Goal: Entertainment & Leisure: Consume media (video, audio)

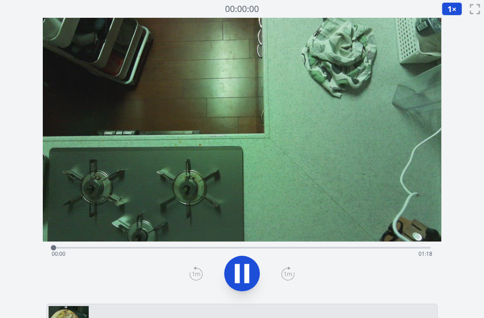
click at [208, 172] on video at bounding box center [242, 130] width 398 height 224
click at [138, 155] on video at bounding box center [242, 130] width 398 height 224
drag, startPoint x: 400, startPoint y: 248, endPoint x: 291, endPoint y: 233, distance: 109.2
click at [291, 233] on div "Time elapsed: 01:13 Time remaining: 00:05" at bounding box center [242, 159] width 398 height 283
drag, startPoint x: 291, startPoint y: 233, endPoint x: 228, endPoint y: 244, distance: 64.1
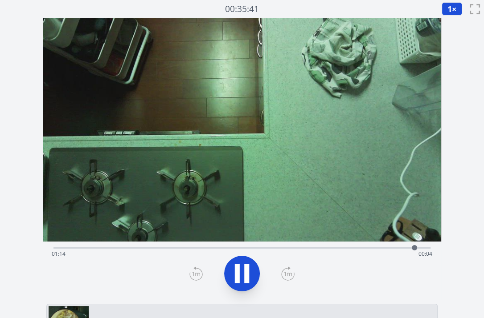
click at [228, 244] on div "Time elapsed: 01:14 Time remaining: 00:04" at bounding box center [241, 247] width 377 height 11
click at [260, 245] on div "Time elapsed: 00:37 Time remaining: 00:41" at bounding box center [241, 247] width 377 height 11
click at [286, 245] on div "Time elapsed: 00:43 Time remaining: 00:35" at bounding box center [241, 247] width 377 height 11
drag, startPoint x: 60, startPoint y: 244, endPoint x: 305, endPoint y: 241, distance: 245.0
click at [305, 241] on div at bounding box center [304, 247] width 13 height 13
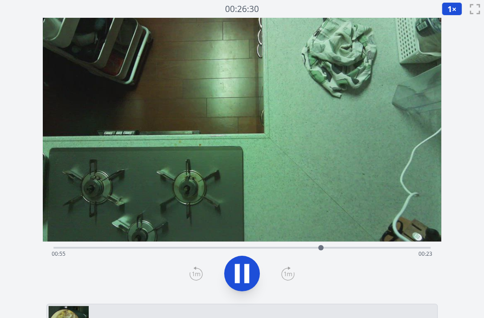
click at [239, 270] on icon at bounding box center [237, 273] width 5 height 19
click at [164, 250] on div "Time elapsed: 00:55 Time remaining: 00:23" at bounding box center [242, 254] width 380 height 14
drag, startPoint x: 163, startPoint y: 249, endPoint x: 312, endPoint y: 255, distance: 148.4
click at [312, 249] on div "Time elapsed: 00:53 Time remaining: 00:25" at bounding box center [241, 248] width 377 height 2
drag, startPoint x: 311, startPoint y: 246, endPoint x: 368, endPoint y: 246, distance: 57.0
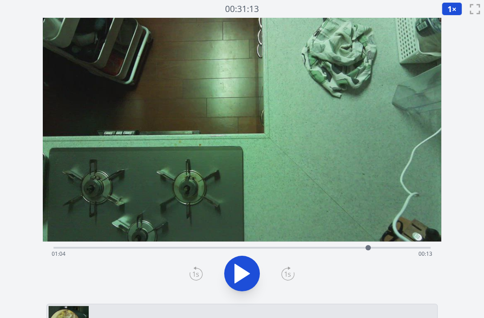
click at [368, 246] on div at bounding box center [367, 247] width 5 height 5
click at [182, 249] on div "Time elapsed: 01:04 Time remaining: 00:13" at bounding box center [242, 254] width 380 height 14
drag, startPoint x: 182, startPoint y: 249, endPoint x: 220, endPoint y: 250, distance: 38.3
click at [220, 250] on div at bounding box center [219, 247] width 13 height 13
drag, startPoint x: 220, startPoint y: 250, endPoint x: 238, endPoint y: 249, distance: 17.9
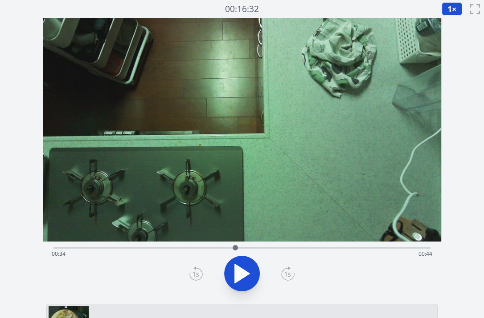
click at [238, 249] on div at bounding box center [234, 247] width 13 height 13
drag, startPoint x: 238, startPoint y: 249, endPoint x: 254, endPoint y: 250, distance: 16.5
click at [254, 250] on div at bounding box center [251, 247] width 5 height 5
drag, startPoint x: 254, startPoint y: 250, endPoint x: 306, endPoint y: 245, distance: 52.4
click at [306, 245] on div at bounding box center [305, 247] width 13 height 13
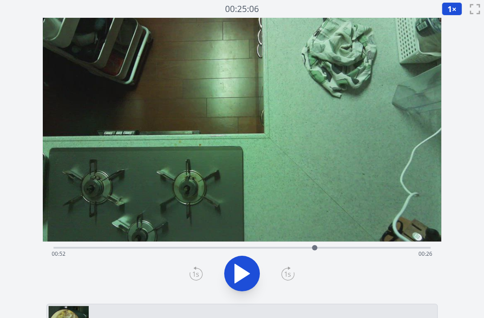
drag, startPoint x: 306, startPoint y: 245, endPoint x: 315, endPoint y: 246, distance: 9.0
click at [315, 246] on div at bounding box center [314, 247] width 13 height 13
drag, startPoint x: 315, startPoint y: 246, endPoint x: 330, endPoint y: 247, distance: 15.2
click at [330, 247] on div at bounding box center [330, 247] width 5 height 5
drag, startPoint x: 330, startPoint y: 247, endPoint x: 342, endPoint y: 247, distance: 11.6
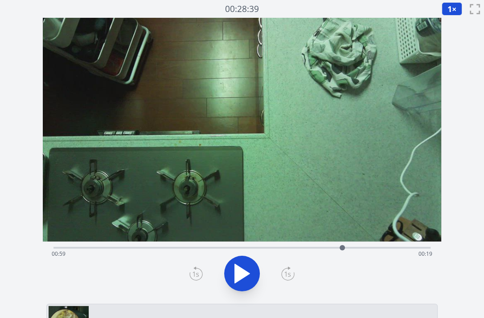
click at [342, 247] on div at bounding box center [341, 247] width 5 height 5
click at [215, 250] on div "Time elapsed: 00:59 Time remaining: 00:19" at bounding box center [242, 254] width 380 height 14
drag, startPoint x: 215, startPoint y: 245, endPoint x: 377, endPoint y: 245, distance: 161.7
click at [377, 245] on div at bounding box center [376, 247] width 13 height 13
drag, startPoint x: 377, startPoint y: 245, endPoint x: 386, endPoint y: 247, distance: 9.6
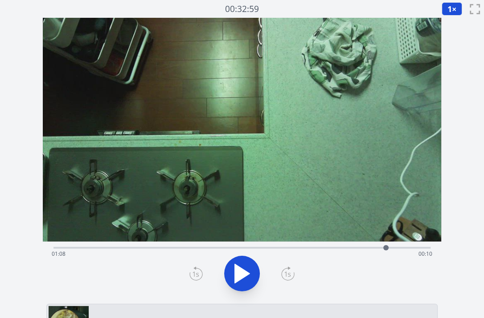
click at [386, 247] on div at bounding box center [385, 247] width 5 height 5
drag, startPoint x: 386, startPoint y: 247, endPoint x: 361, endPoint y: 243, distance: 25.3
click at [361, 243] on div at bounding box center [360, 247] width 13 height 13
drag, startPoint x: 360, startPoint y: 246, endPoint x: 343, endPoint y: 246, distance: 17.4
click at [343, 246] on div at bounding box center [342, 247] width 5 height 5
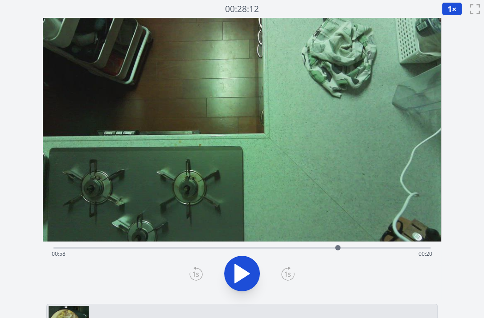
drag, startPoint x: 343, startPoint y: 246, endPoint x: 338, endPoint y: 244, distance: 5.2
click at [338, 244] on div at bounding box center [337, 247] width 13 height 13
drag, startPoint x: 338, startPoint y: 244, endPoint x: 342, endPoint y: 247, distance: 4.8
click at [342, 247] on div at bounding box center [341, 247] width 13 height 13
drag, startPoint x: 342, startPoint y: 247, endPoint x: 355, endPoint y: 247, distance: 13.8
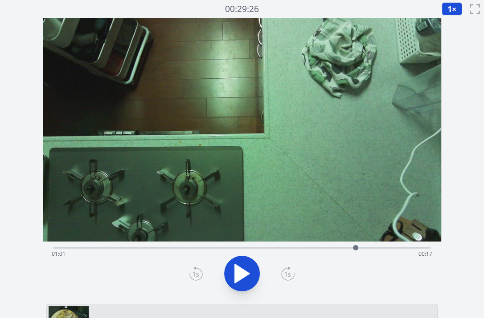
click at [355, 247] on div at bounding box center [355, 247] width 5 height 5
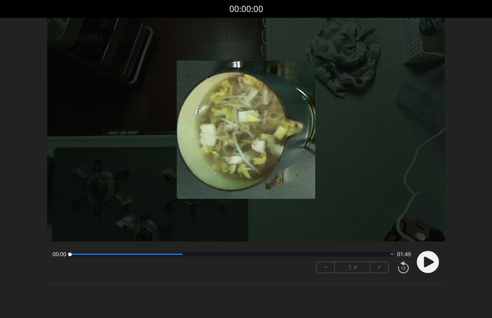
click at [430, 266] on circle at bounding box center [428, 262] width 22 height 22
click at [382, 267] on button "+" at bounding box center [380, 267] width 18 height 11
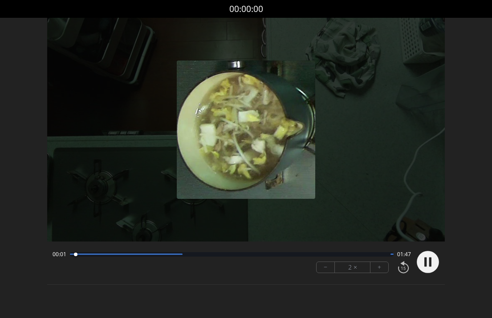
click at [382, 267] on button "+" at bounding box center [380, 267] width 18 height 11
click at [329, 262] on button "−" at bounding box center [326, 267] width 18 height 11
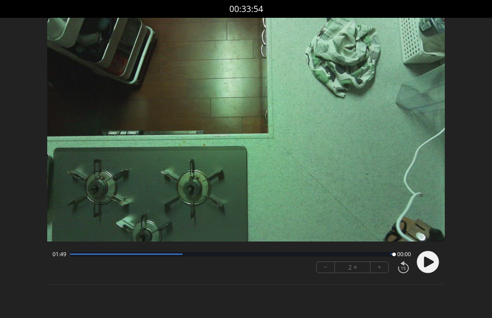
click at [214, 37] on video at bounding box center [246, 130] width 398 height 224
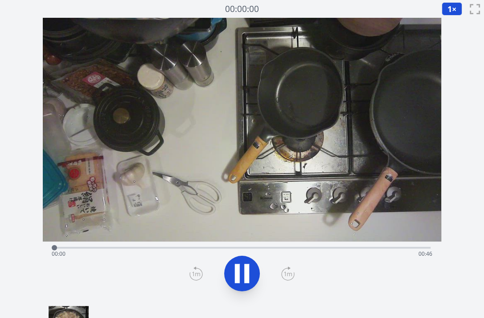
click at [221, 200] on video at bounding box center [242, 130] width 398 height 224
click at [233, 268] on icon at bounding box center [241, 273] width 25 height 25
drag, startPoint x: 395, startPoint y: 249, endPoint x: 375, endPoint y: 245, distance: 19.9
click at [375, 245] on div at bounding box center [374, 247] width 5 height 5
drag, startPoint x: 377, startPoint y: 246, endPoint x: 301, endPoint y: 241, distance: 76.3
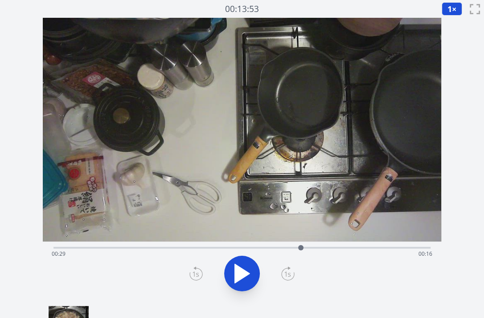
click at [301, 241] on div at bounding box center [300, 247] width 13 height 13
drag, startPoint x: 303, startPoint y: 249, endPoint x: 310, endPoint y: 249, distance: 7.6
click at [310, 249] on div at bounding box center [309, 247] width 5 height 5
drag, startPoint x: 310, startPoint y: 249, endPoint x: 402, endPoint y: 246, distance: 91.3
click at [402, 246] on div at bounding box center [399, 247] width 5 height 5
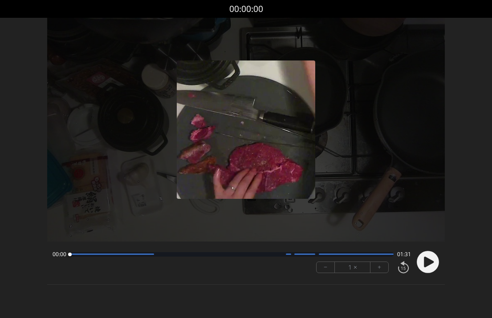
click at [427, 256] on circle at bounding box center [428, 262] width 22 height 22
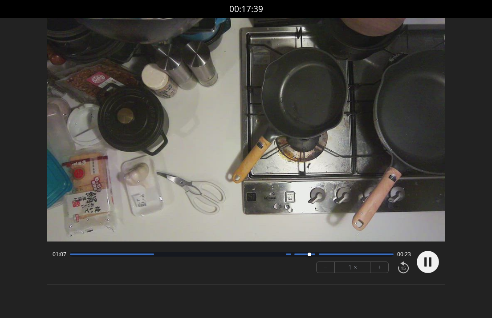
click at [429, 260] on circle at bounding box center [428, 262] width 22 height 22
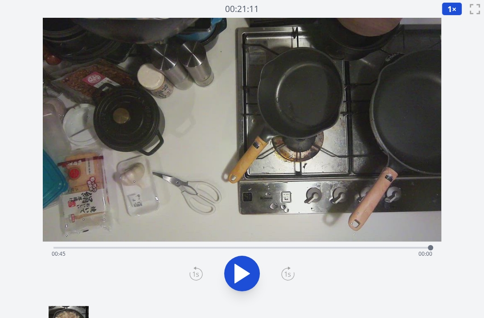
click at [228, 170] on video at bounding box center [242, 130] width 398 height 224
click at [274, 248] on div "Time elapsed: 00:45 Time remaining: 00:00" at bounding box center [242, 254] width 380 height 14
drag, startPoint x: 274, startPoint y: 248, endPoint x: 281, endPoint y: 248, distance: 7.6
click at [281, 248] on div at bounding box center [281, 247] width 5 height 5
drag, startPoint x: 281, startPoint y: 248, endPoint x: 354, endPoint y: 259, distance: 73.1
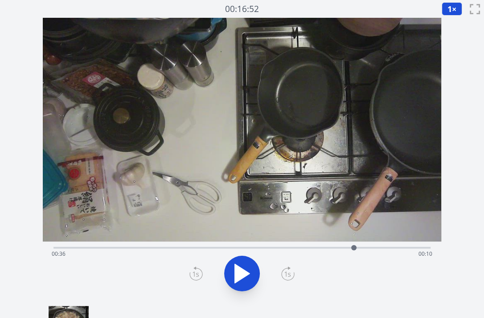
click at [354, 249] on div "Time elapsed: 00:36 Time remaining: 00:10" at bounding box center [241, 248] width 377 height 2
drag, startPoint x: 356, startPoint y: 249, endPoint x: 376, endPoint y: 250, distance: 19.6
click at [376, 250] on div at bounding box center [375, 247] width 13 height 13
drag, startPoint x: 376, startPoint y: 250, endPoint x: 386, endPoint y: 251, distance: 10.3
click at [386, 251] on div at bounding box center [385, 247] width 13 height 13
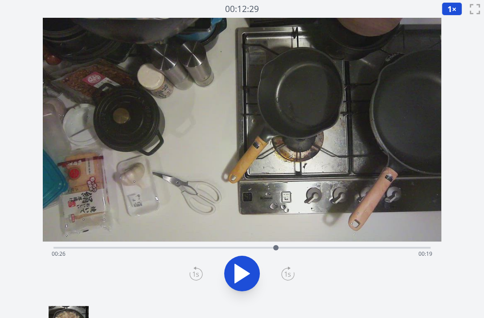
drag, startPoint x: 385, startPoint y: 248, endPoint x: 276, endPoint y: 255, distance: 109.8
click at [276, 249] on div "Time elapsed: 00:26 Time remaining: 00:19" at bounding box center [241, 248] width 377 height 2
drag, startPoint x: 280, startPoint y: 247, endPoint x: 296, endPoint y: 250, distance: 16.4
click at [296, 250] on div at bounding box center [296, 247] width 13 height 13
drag, startPoint x: 303, startPoint y: 247, endPoint x: 308, endPoint y: 248, distance: 5.4
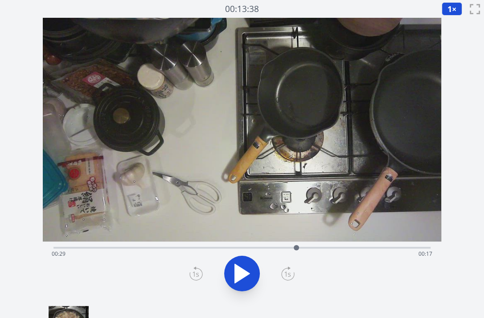
click at [308, 248] on div "Time elapsed: 00:29 Time remaining: 00:17" at bounding box center [242, 254] width 380 height 14
drag, startPoint x: 308, startPoint y: 248, endPoint x: 334, endPoint y: 247, distance: 26.3
click at [334, 247] on div at bounding box center [333, 247] width 5 height 5
drag, startPoint x: 334, startPoint y: 247, endPoint x: 351, endPoint y: 246, distance: 16.5
click at [351, 246] on div at bounding box center [350, 247] width 5 height 5
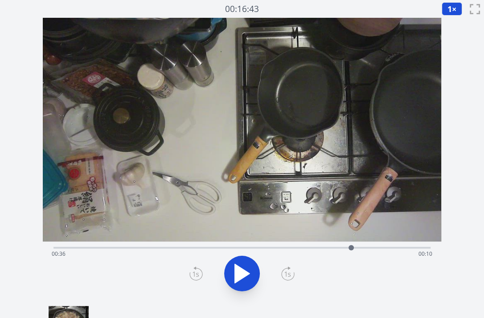
click at [192, 201] on video at bounding box center [242, 130] width 398 height 224
click at [359, 250] on div at bounding box center [359, 247] width 13 height 13
click at [217, 167] on video at bounding box center [242, 130] width 398 height 224
drag, startPoint x: 361, startPoint y: 248, endPoint x: 368, endPoint y: 248, distance: 7.6
click at [368, 248] on div at bounding box center [368, 247] width 5 height 5
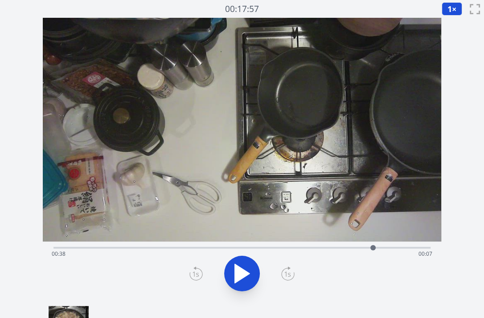
drag, startPoint x: 368, startPoint y: 248, endPoint x: 373, endPoint y: 250, distance: 5.2
click at [373, 250] on div at bounding box center [372, 247] width 5 height 5
drag, startPoint x: 373, startPoint y: 250, endPoint x: 356, endPoint y: 249, distance: 16.5
click at [356, 249] on div at bounding box center [356, 247] width 5 height 5
click at [356, 251] on div at bounding box center [356, 247] width 13 height 13
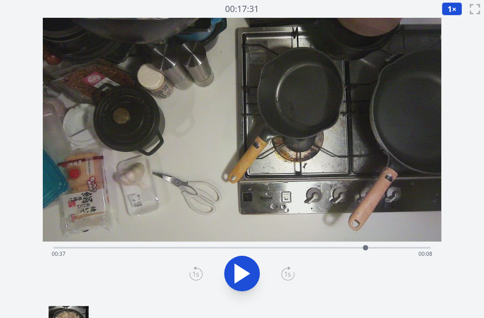
drag, startPoint x: 356, startPoint y: 251, endPoint x: 365, endPoint y: 252, distance: 8.9
click at [365, 252] on div at bounding box center [365, 247] width 13 height 13
drag, startPoint x: 365, startPoint y: 252, endPoint x: 371, endPoint y: 251, distance: 5.8
click at [371, 251] on div at bounding box center [370, 247] width 13 height 13
click at [212, 157] on video at bounding box center [242, 130] width 398 height 224
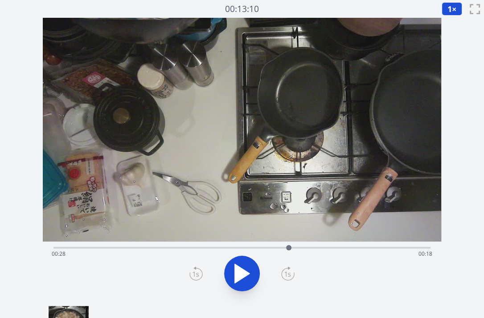
drag, startPoint x: 371, startPoint y: 249, endPoint x: 289, endPoint y: 248, distance: 82.4
click at [289, 248] on div at bounding box center [288, 247] width 5 height 5
drag, startPoint x: 292, startPoint y: 245, endPoint x: 347, endPoint y: 249, distance: 55.0
click at [347, 249] on div at bounding box center [345, 247] width 13 height 13
drag, startPoint x: 347, startPoint y: 249, endPoint x: 357, endPoint y: 249, distance: 10.2
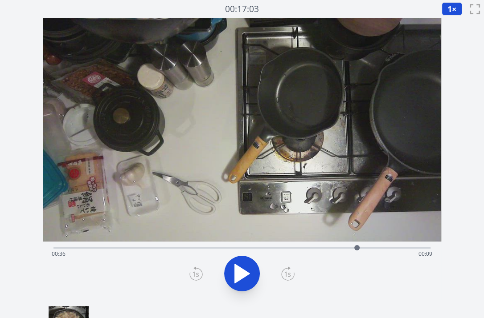
click at [357, 249] on div at bounding box center [356, 247] width 5 height 5
drag, startPoint x: 357, startPoint y: 249, endPoint x: 361, endPoint y: 252, distance: 4.6
click at [361, 252] on div at bounding box center [360, 247] width 13 height 13
click at [179, 246] on div "Time elapsed: 00:37 Time remaining: 00:09" at bounding box center [241, 247] width 377 height 11
drag, startPoint x: 179, startPoint y: 246, endPoint x: 285, endPoint y: 253, distance: 105.8
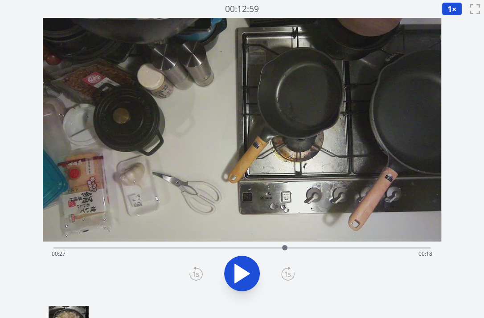
click at [285, 253] on div at bounding box center [284, 247] width 13 height 13
drag, startPoint x: 285, startPoint y: 253, endPoint x: 296, endPoint y: 254, distance: 11.7
click at [296, 254] on div at bounding box center [296, 247] width 13 height 13
drag, startPoint x: 298, startPoint y: 250, endPoint x: 313, endPoint y: 250, distance: 15.1
click at [313, 250] on div at bounding box center [312, 247] width 13 height 13
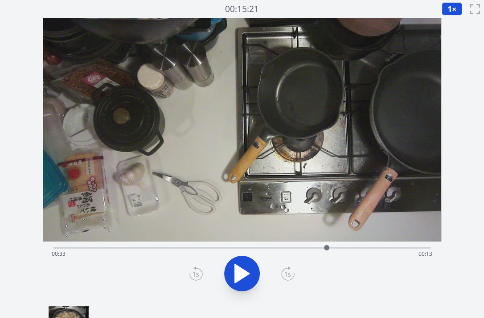
drag, startPoint x: 313, startPoint y: 250, endPoint x: 326, endPoint y: 250, distance: 13.4
click at [326, 250] on div at bounding box center [326, 247] width 5 height 5
drag, startPoint x: 326, startPoint y: 250, endPoint x: 307, endPoint y: 252, distance: 19.7
click at [307, 252] on div at bounding box center [306, 247] width 13 height 13
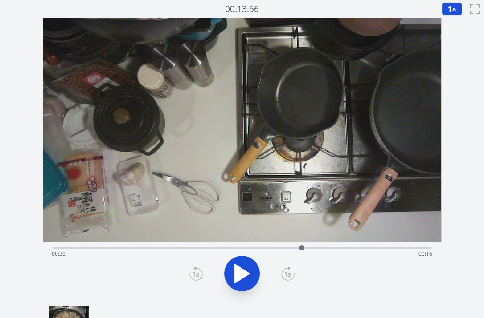
drag, startPoint x: 307, startPoint y: 252, endPoint x: 302, endPoint y: 246, distance: 7.6
click at [302, 246] on div at bounding box center [301, 247] width 13 height 13
drag, startPoint x: 302, startPoint y: 246, endPoint x: 353, endPoint y: 248, distance: 51.7
click at [353, 248] on div at bounding box center [353, 247] width 5 height 5
drag, startPoint x: 353, startPoint y: 248, endPoint x: 389, endPoint y: 247, distance: 36.1
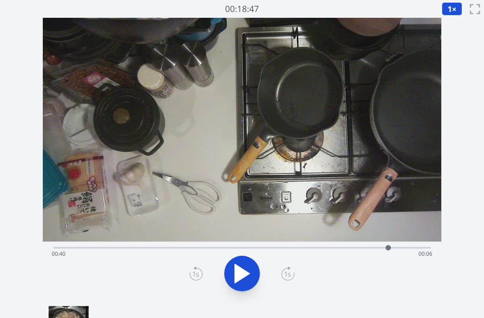
click at [389, 247] on div at bounding box center [387, 247] width 5 height 5
click at [223, 159] on video at bounding box center [242, 130] width 398 height 224
drag, startPoint x: 389, startPoint y: 248, endPoint x: 311, endPoint y: 231, distance: 79.3
click at [311, 231] on div "Time elapsed: 00:31 Time remaining: 00:15" at bounding box center [242, 159] width 398 height 283
drag, startPoint x: 318, startPoint y: 246, endPoint x: 327, endPoint y: 246, distance: 9.4
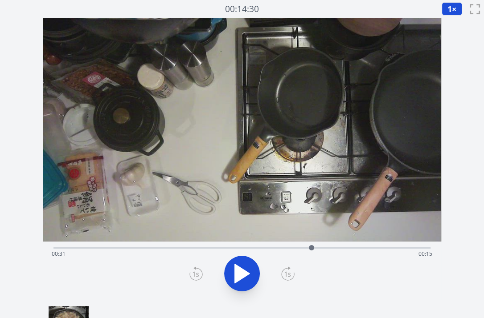
click at [327, 246] on div "Time elapsed: 00:31 Time remaining: 00:15" at bounding box center [241, 247] width 377 height 11
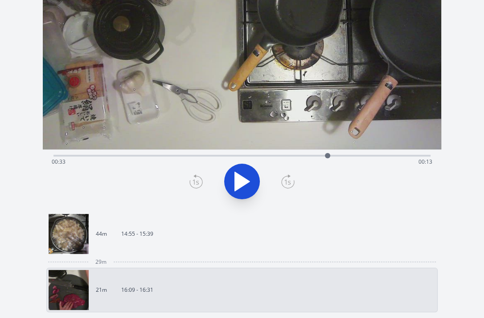
scroll to position [94, 0]
